Goal: Transaction & Acquisition: Purchase product/service

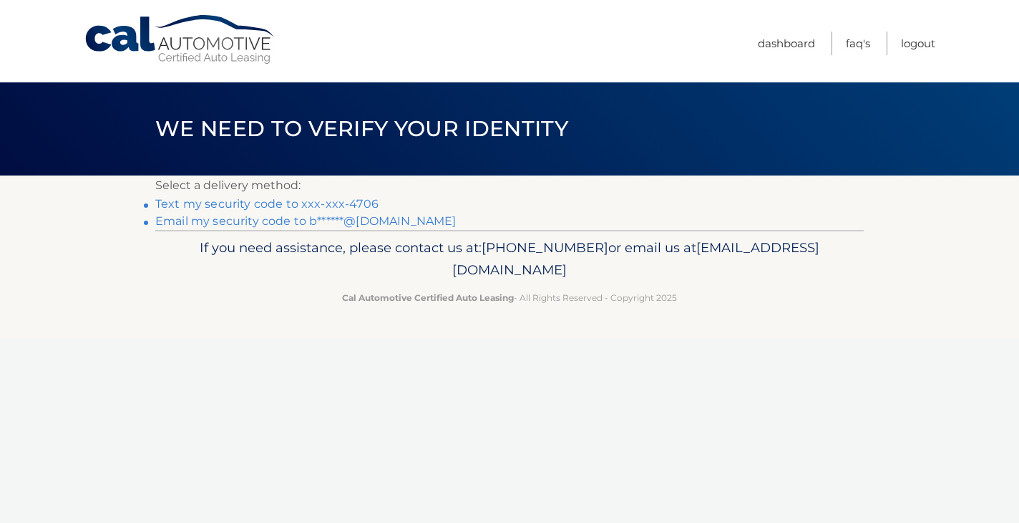
click at [353, 224] on link "Email my security code to b******@[DOMAIN_NAME]" at bounding box center [305, 221] width 301 height 14
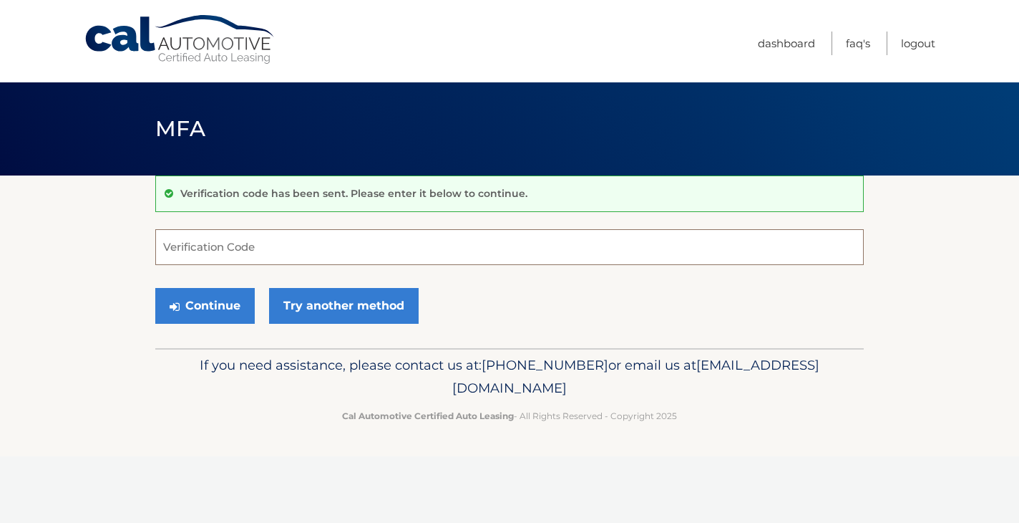
click at [256, 257] on input "Verification Code" at bounding box center [509, 247] width 709 height 36
paste input "349105"
click at [229, 306] on button "Continue" at bounding box center [205, 306] width 100 height 36
click at [229, 302] on button "Continue" at bounding box center [205, 306] width 100 height 36
type input "349105"
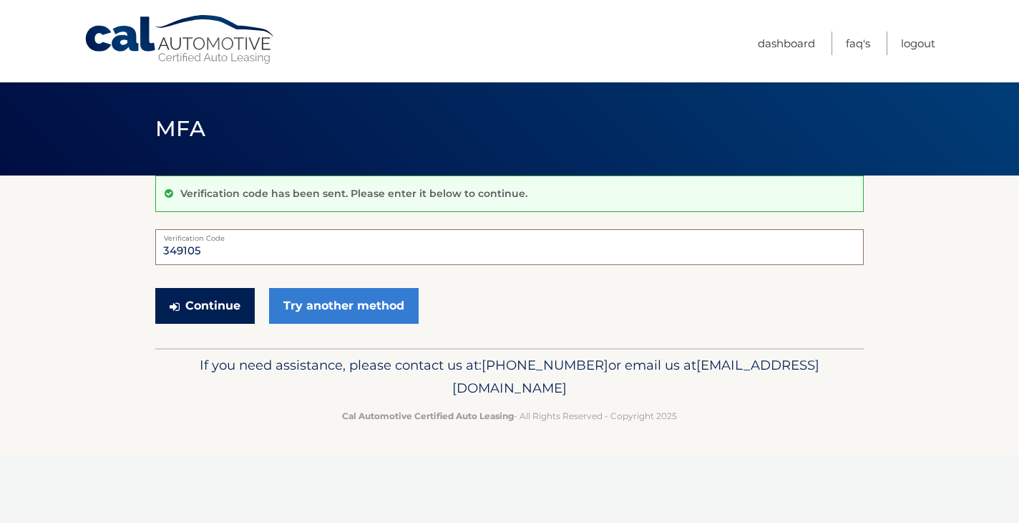
click at [155, 288] on button "Continue" at bounding box center [205, 306] width 100 height 36
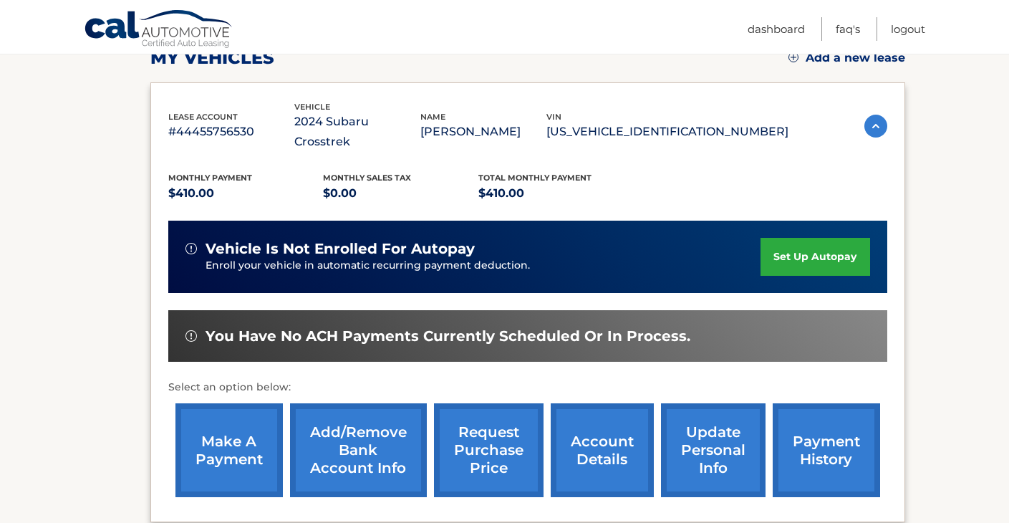
scroll to position [215, 0]
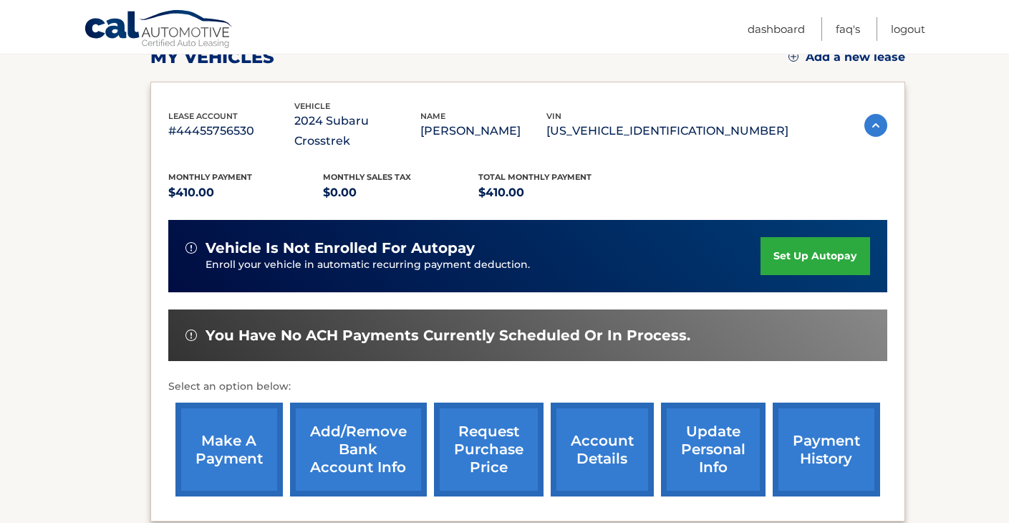
click at [218, 422] on link "make a payment" at bounding box center [228, 449] width 107 height 94
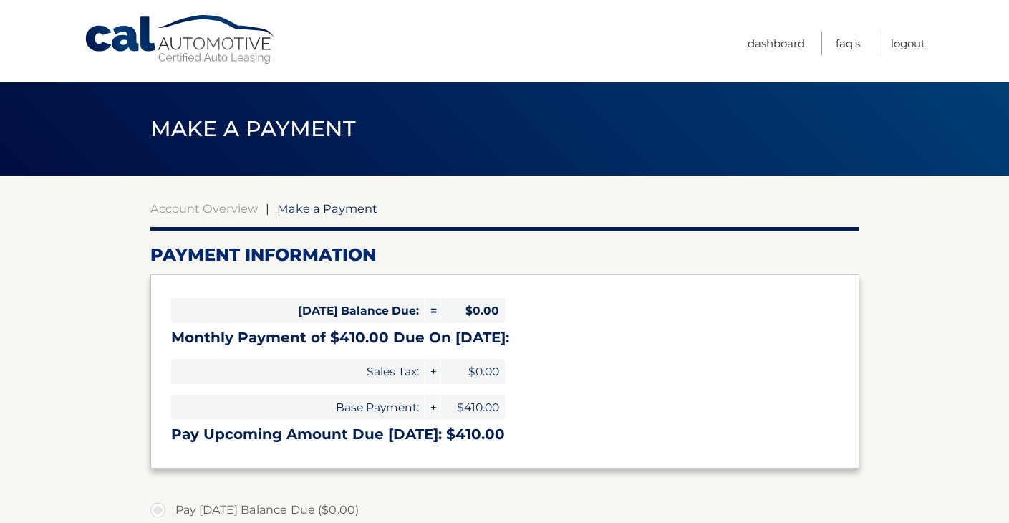
select select "YmZkZTMyZmEtYTUxMi00MjVmLThmMWUtYzk4NmIyNDk4Y2Ri"
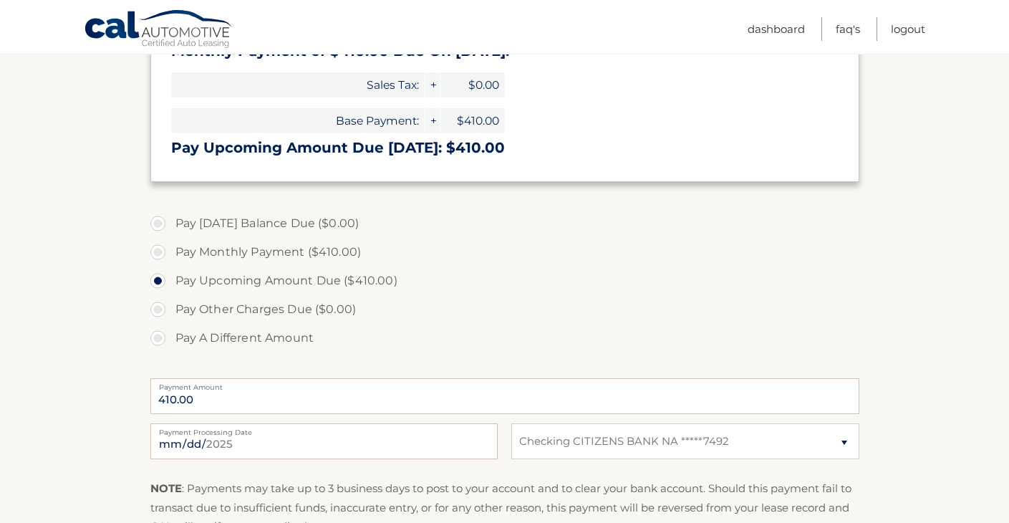
scroll to position [358, 0]
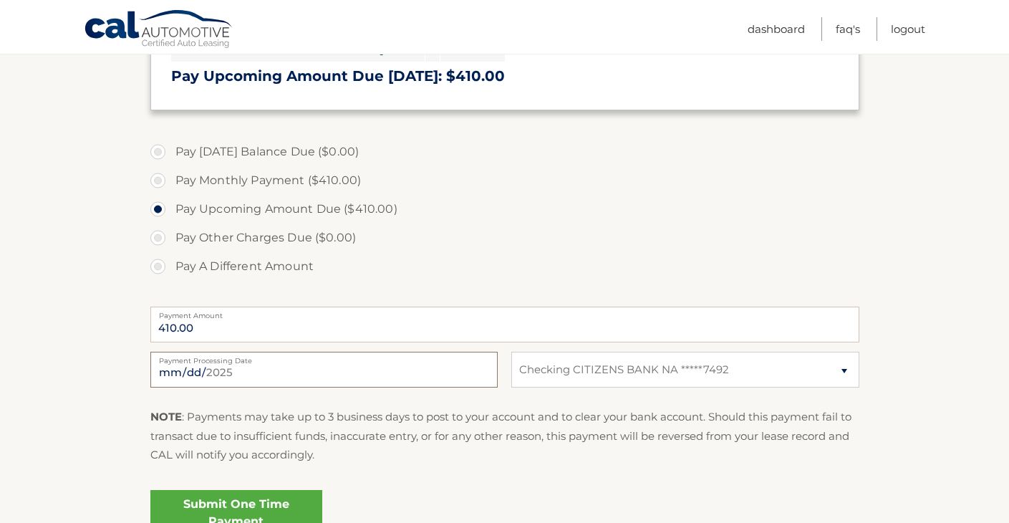
click at [454, 373] on input "[DATE]" at bounding box center [323, 370] width 347 height 36
type input "[DATE]"
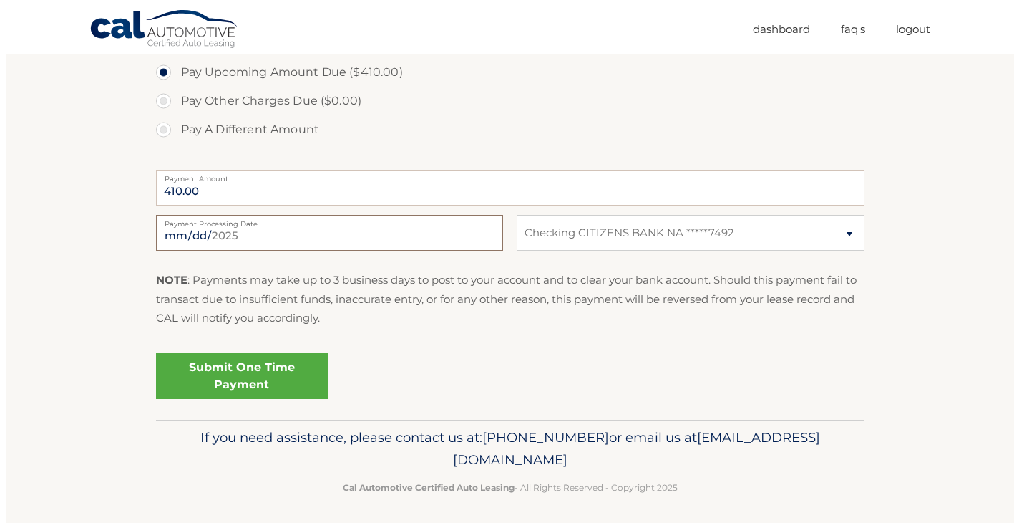
scroll to position [500, 0]
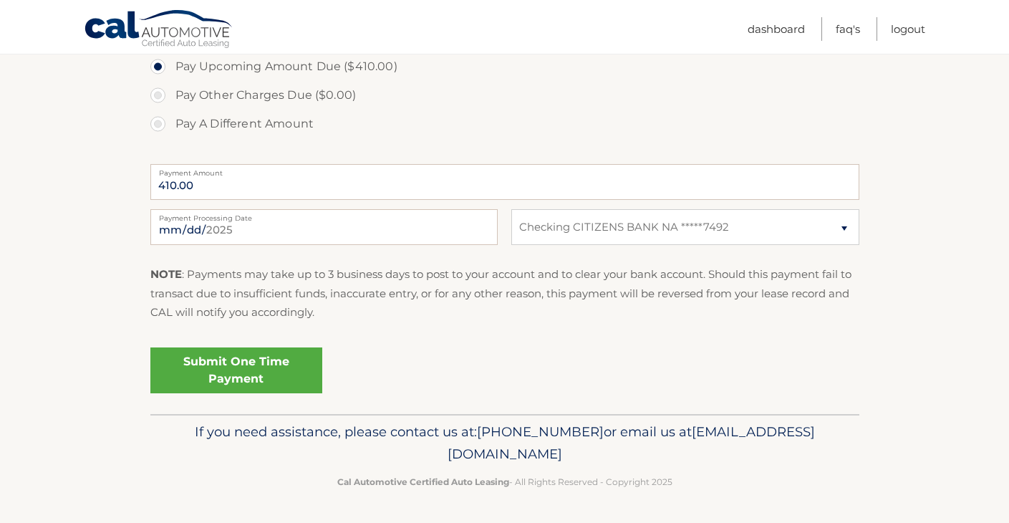
click at [246, 378] on link "Submit One Time Payment" at bounding box center [236, 370] width 172 height 46
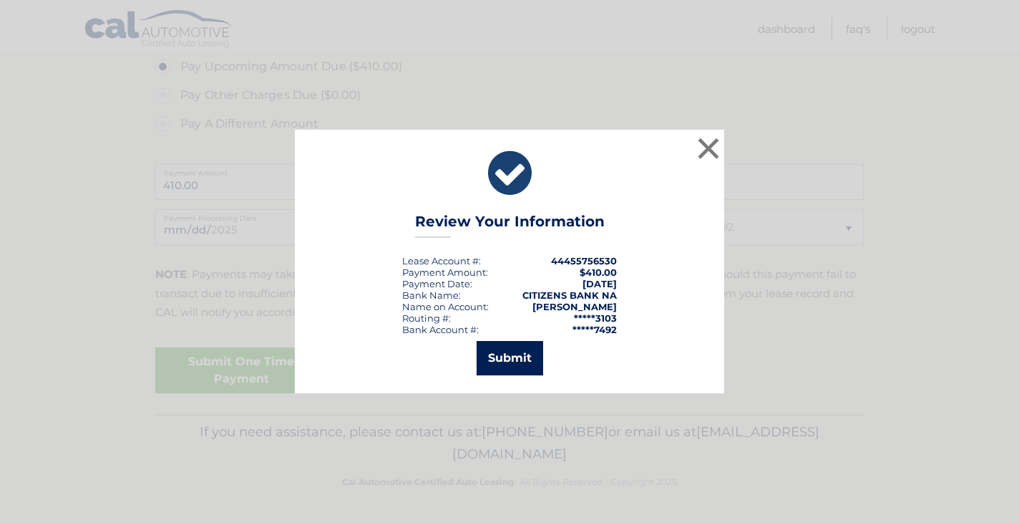
click at [510, 351] on button "Submit" at bounding box center [510, 358] width 67 height 34
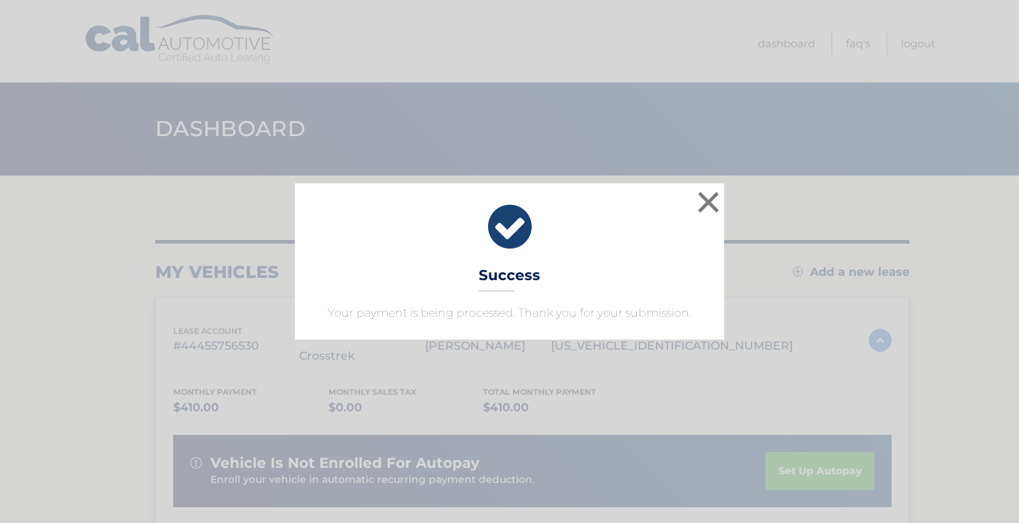
click at [515, 224] on icon at bounding box center [510, 227] width 394 height 52
click at [707, 208] on button "×" at bounding box center [708, 202] width 29 height 29
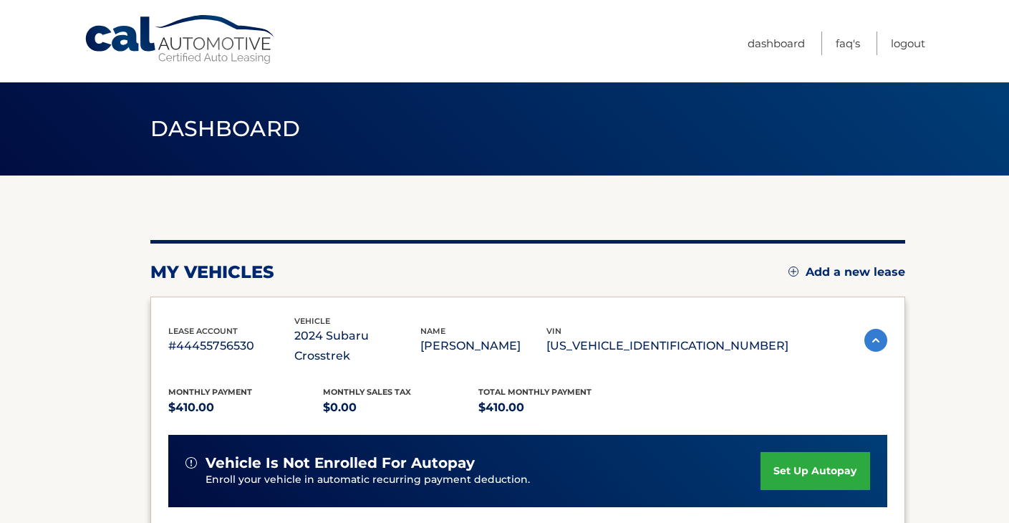
click at [714, 213] on div "my vehicles Add a new lease lease account #44455756530 vehicle 2024 Subaru Cros…" at bounding box center [527, 490] width 755 height 631
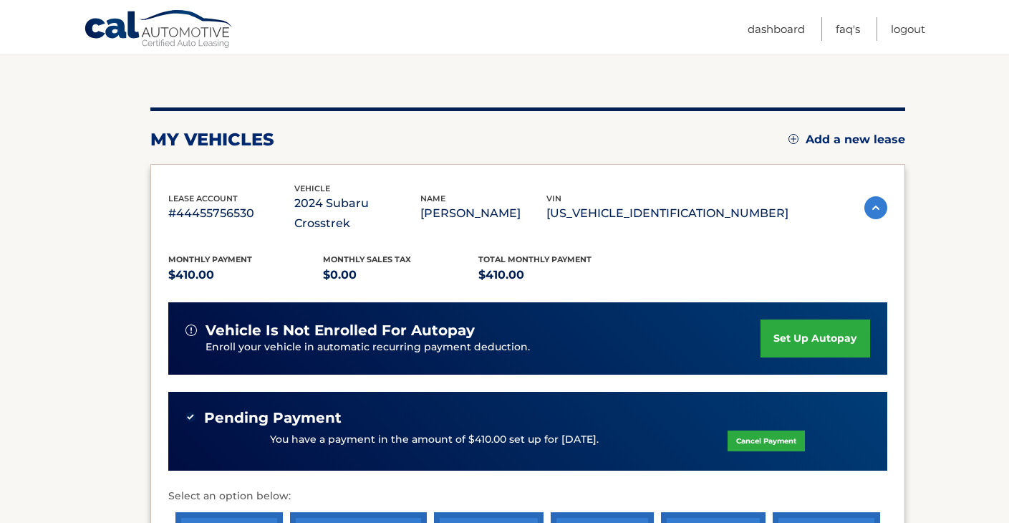
scroll to position [143, 0]
